Goal: Transaction & Acquisition: Obtain resource

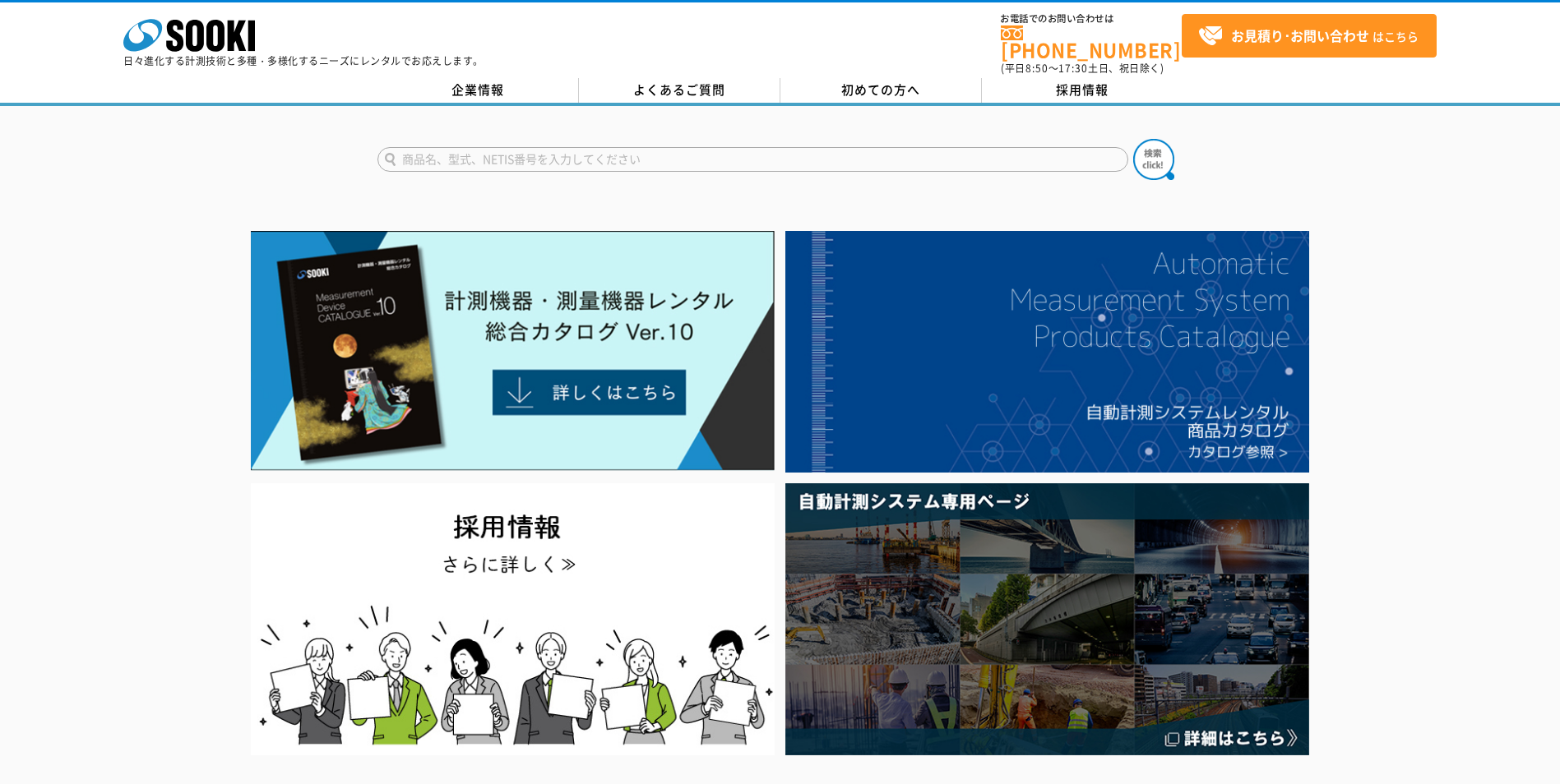
click at [512, 147] on input "text" at bounding box center [753, 159] width 751 height 25
type input "貫入試験"
click at [1161, 146] on img at bounding box center [1154, 159] width 42 height 42
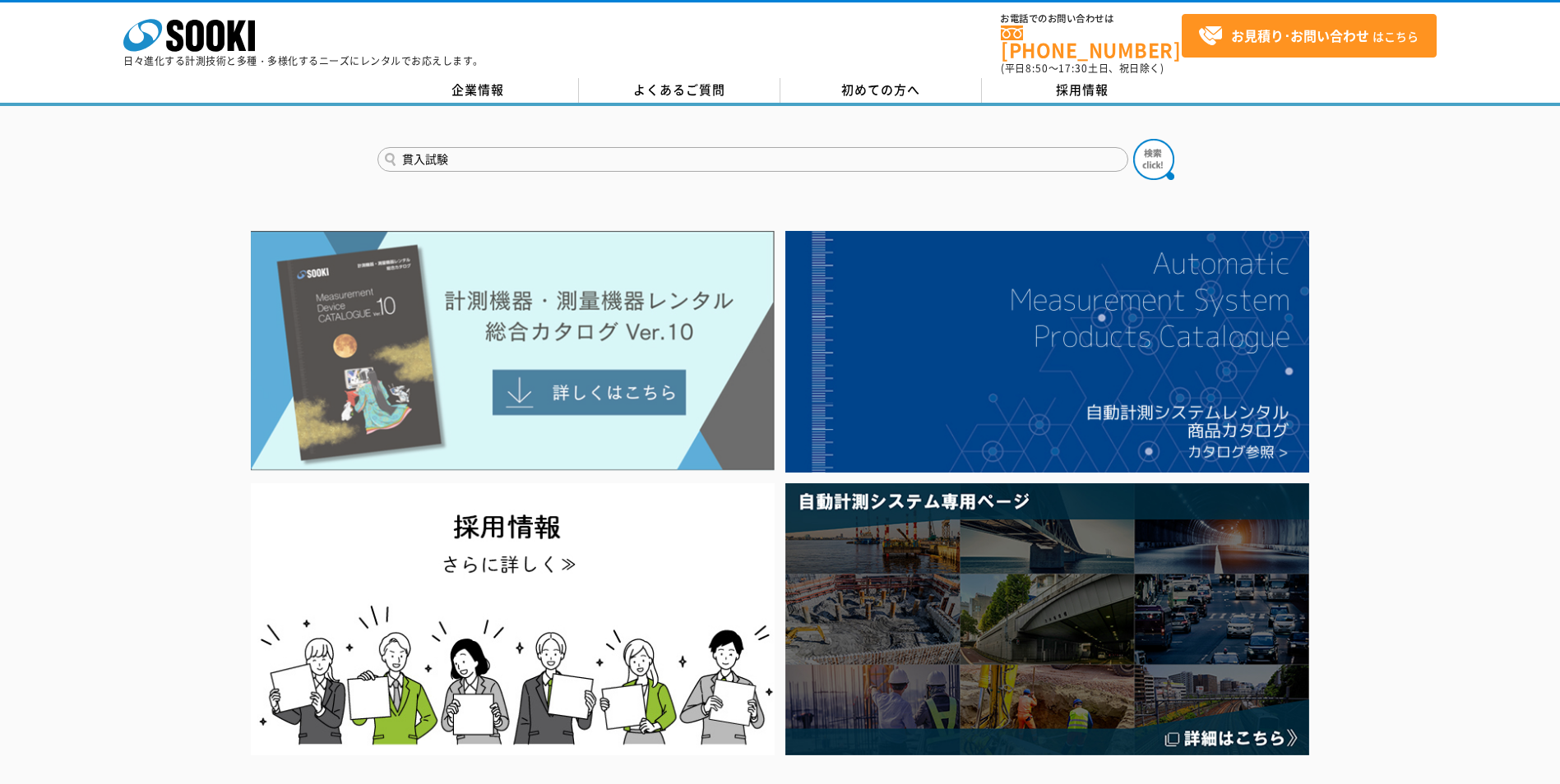
click at [577, 380] on img at bounding box center [513, 351] width 524 height 240
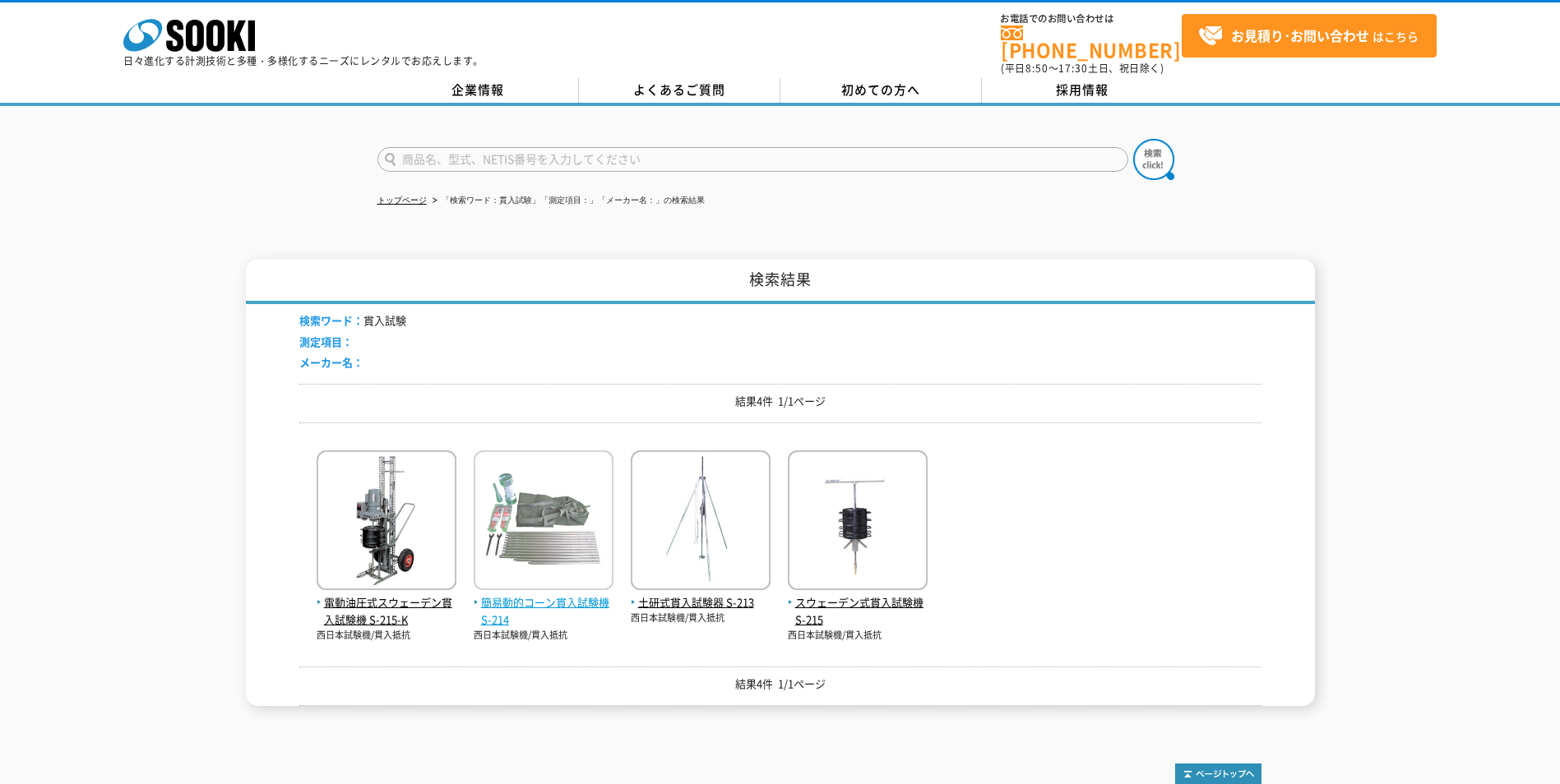
click at [552, 539] on img at bounding box center [544, 522] width 140 height 144
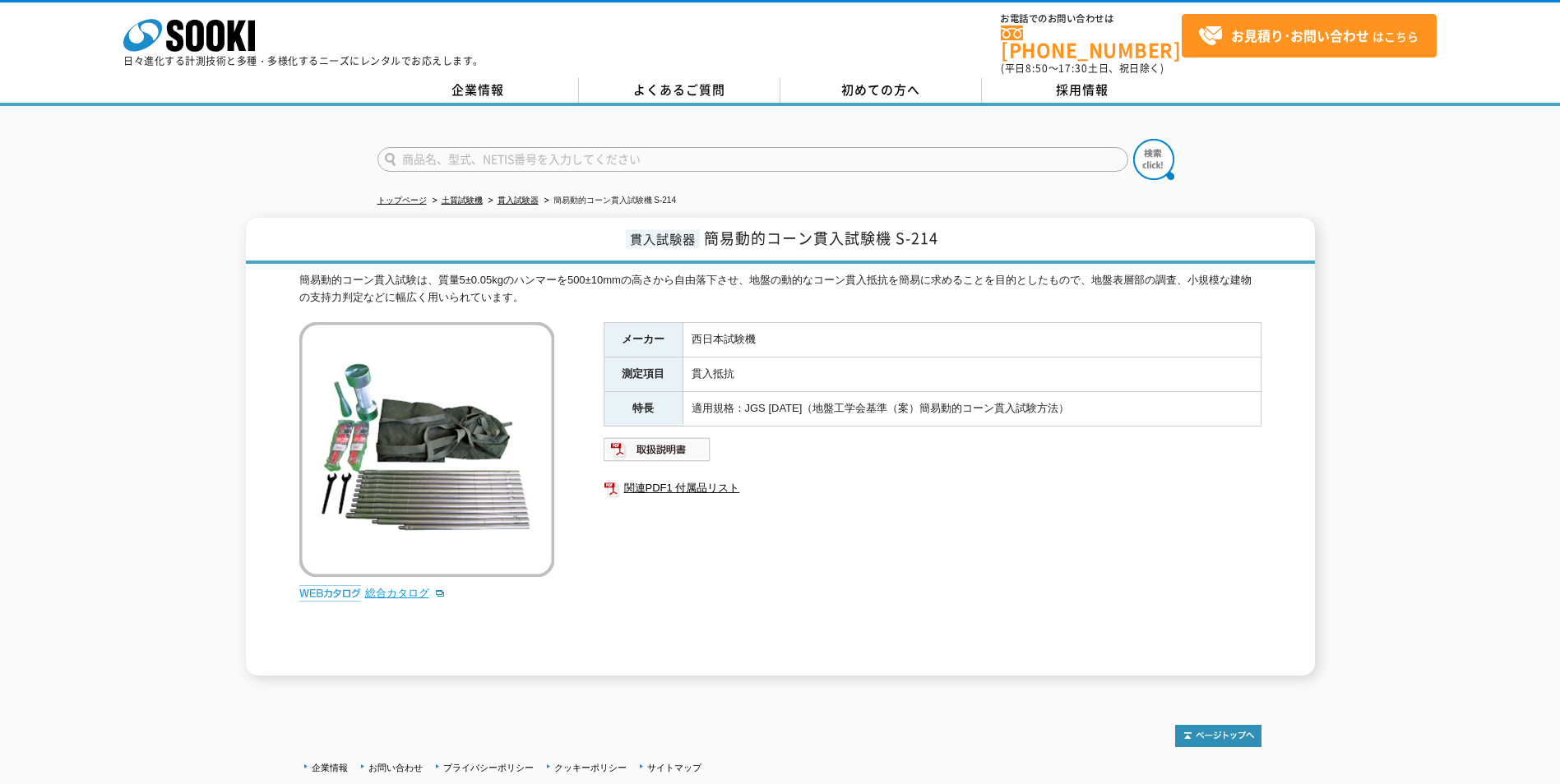
click at [384, 587] on link "総合カタログ" at bounding box center [405, 593] width 80 height 12
